Goal: Information Seeking & Learning: Learn about a topic

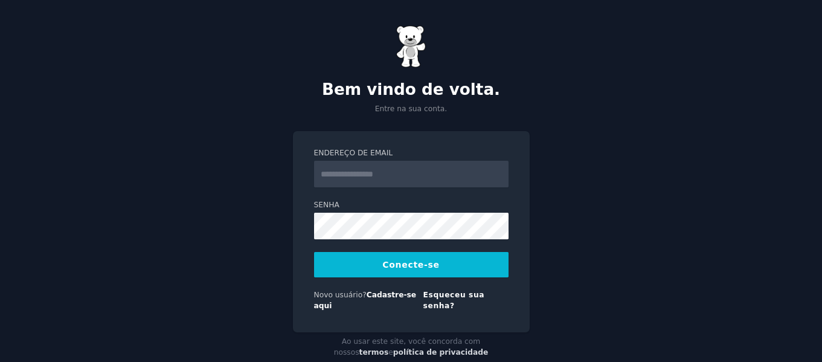
click at [460, 271] on button "Conecte-se" at bounding box center [411, 264] width 195 height 25
click at [405, 167] on input "Endereço de email" at bounding box center [411, 174] width 195 height 27
type input "**********"
click at [461, 270] on button "Conecte-se" at bounding box center [411, 264] width 195 height 25
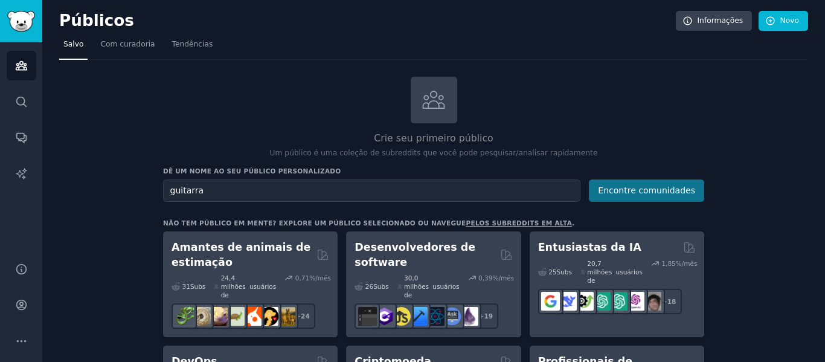
type input "guitarra"
click at [663, 190] on font "Encontre comunidades" at bounding box center [646, 191] width 97 height 10
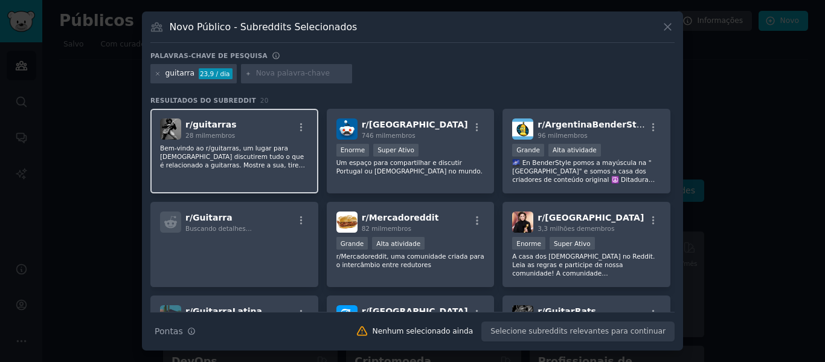
click at [218, 152] on font "Bem-vindo ao r/guitarras, um lugar para [DEMOGRAPHIC_DATA] discutirem tudo o qu…" at bounding box center [232, 164] width 145 height 41
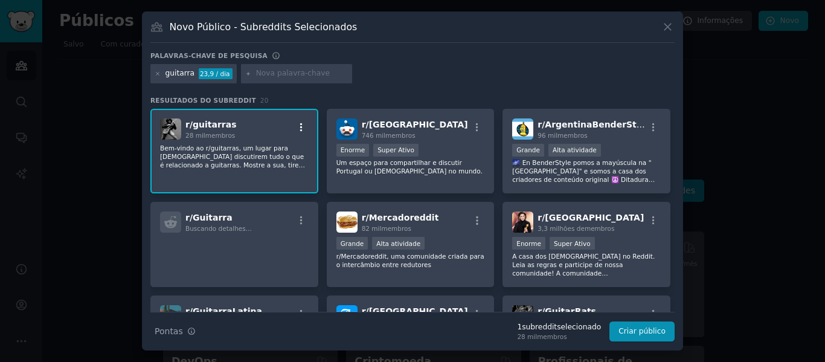
click at [302, 125] on icon "button" at bounding box center [301, 127] width 11 height 11
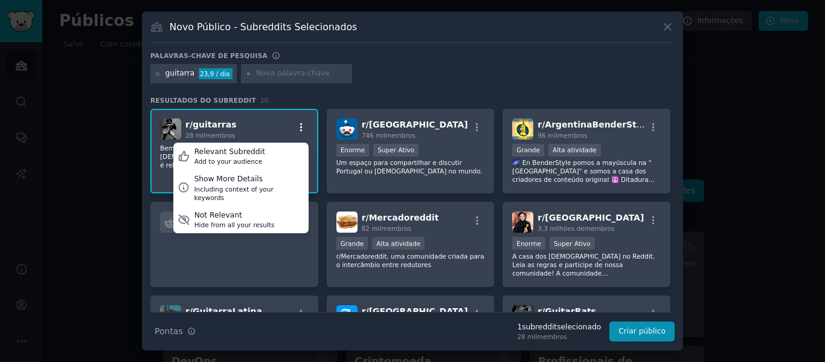
click at [302, 125] on icon "button" at bounding box center [301, 127] width 11 height 11
